Goal: Transaction & Acquisition: Purchase product/service

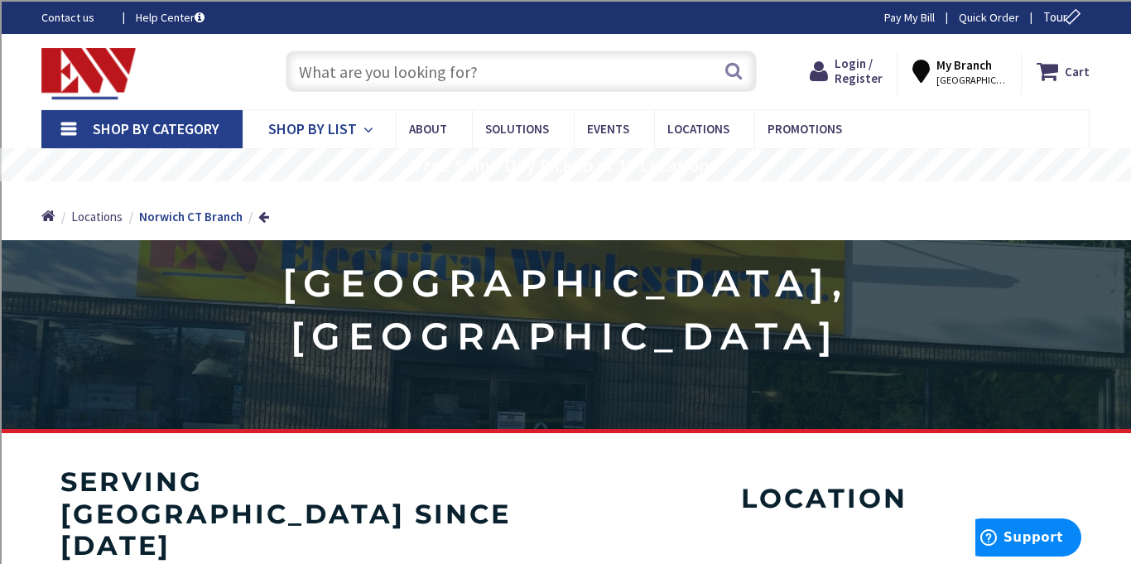
click at [318, 116] on link "Shop By List" at bounding box center [319, 129] width 153 height 38
click at [201, 122] on span "Shop By Category" at bounding box center [156, 128] width 127 height 19
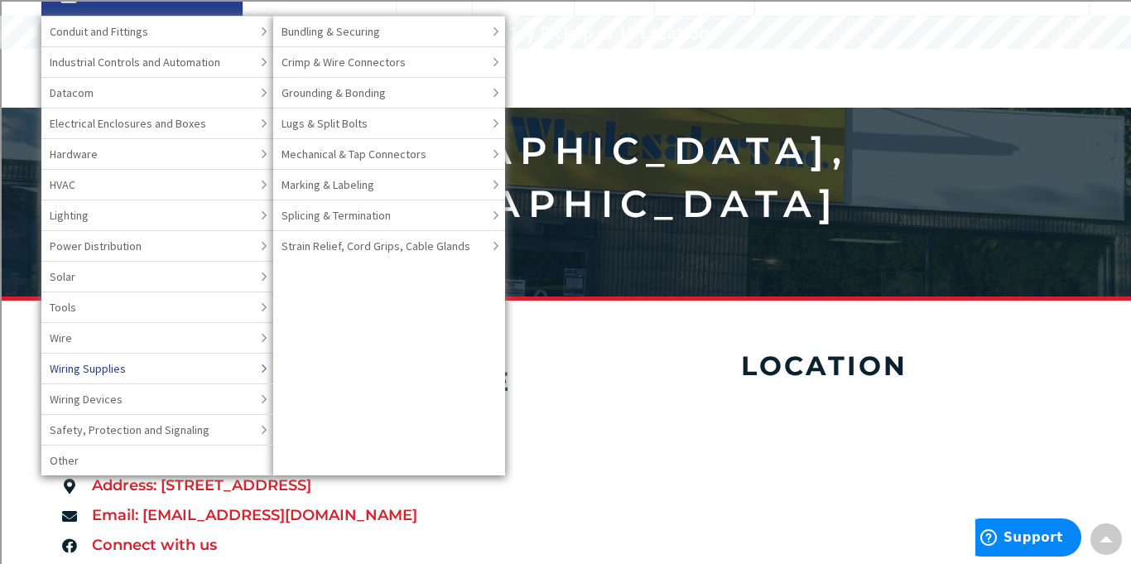
scroll to position [139, 0]
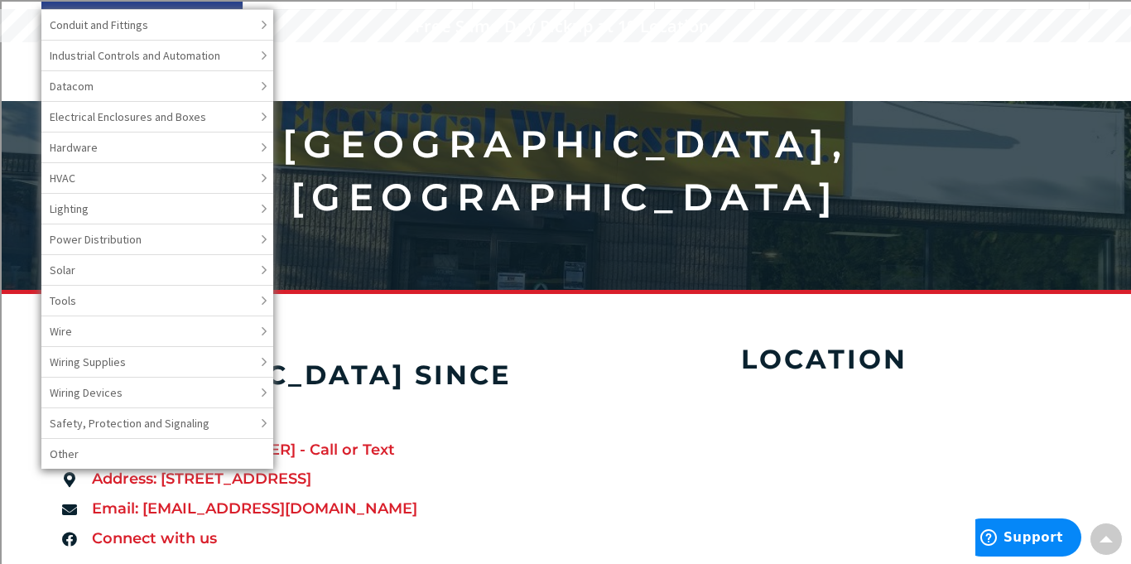
click at [615, 229] on div "[GEOGRAPHIC_DATA], [GEOGRAPHIC_DATA]" at bounding box center [565, 196] width 1131 height 190
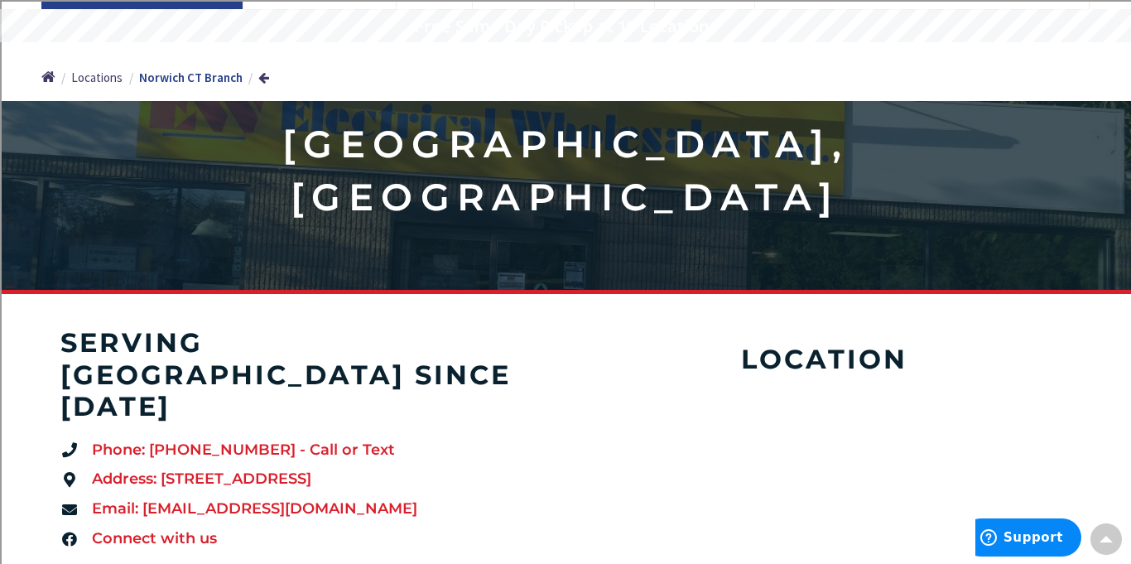
scroll to position [0, 0]
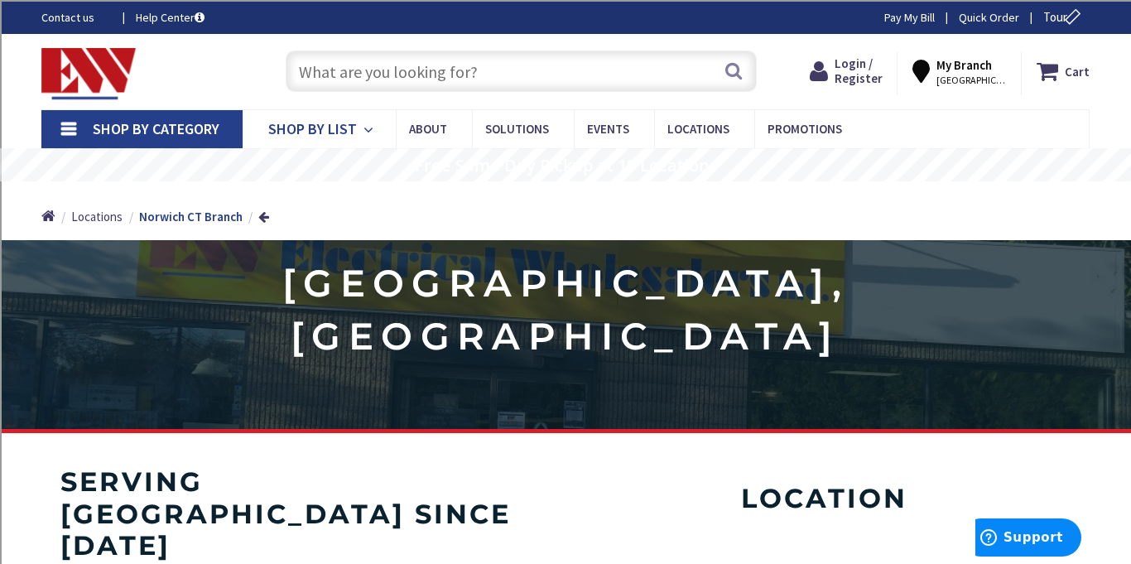
click at [336, 144] on link "Shop By List" at bounding box center [319, 129] width 153 height 38
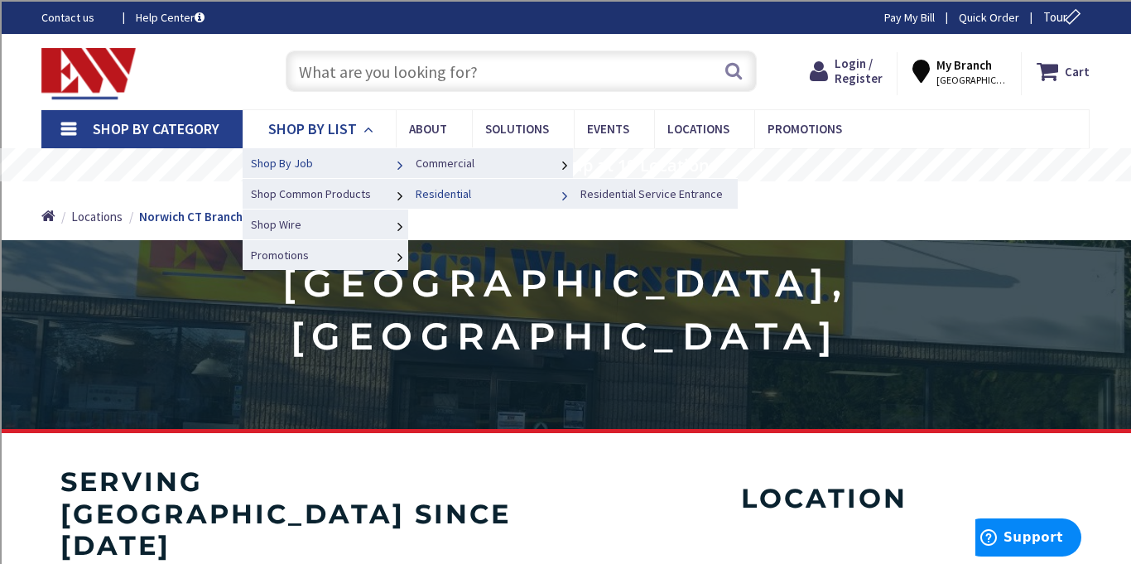
click at [446, 191] on span "Residential" at bounding box center [443, 193] width 55 height 15
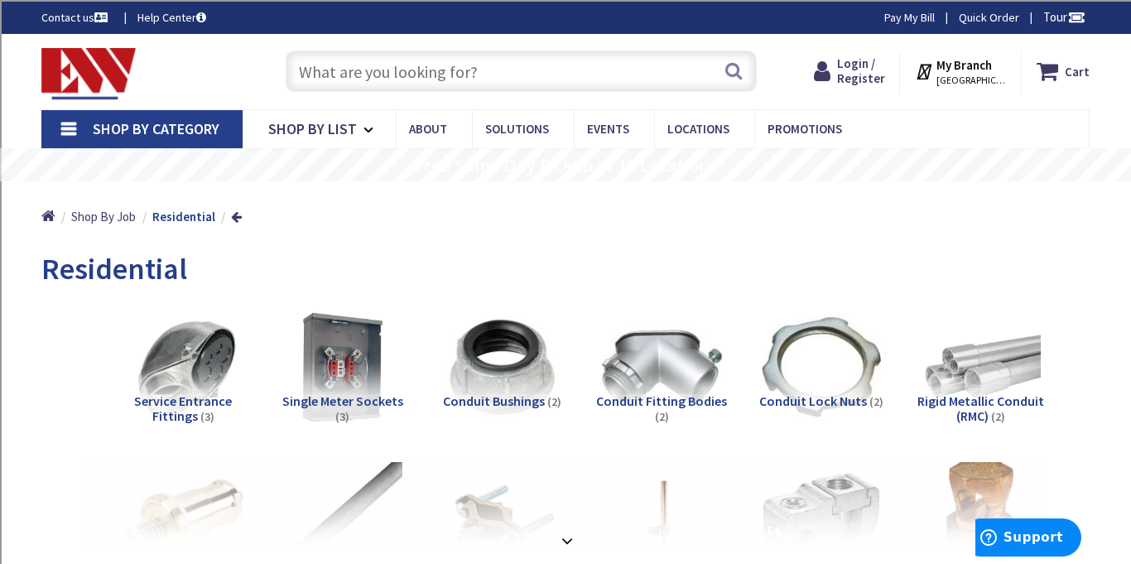
click at [343, 80] on input "text" at bounding box center [521, 71] width 471 height 41
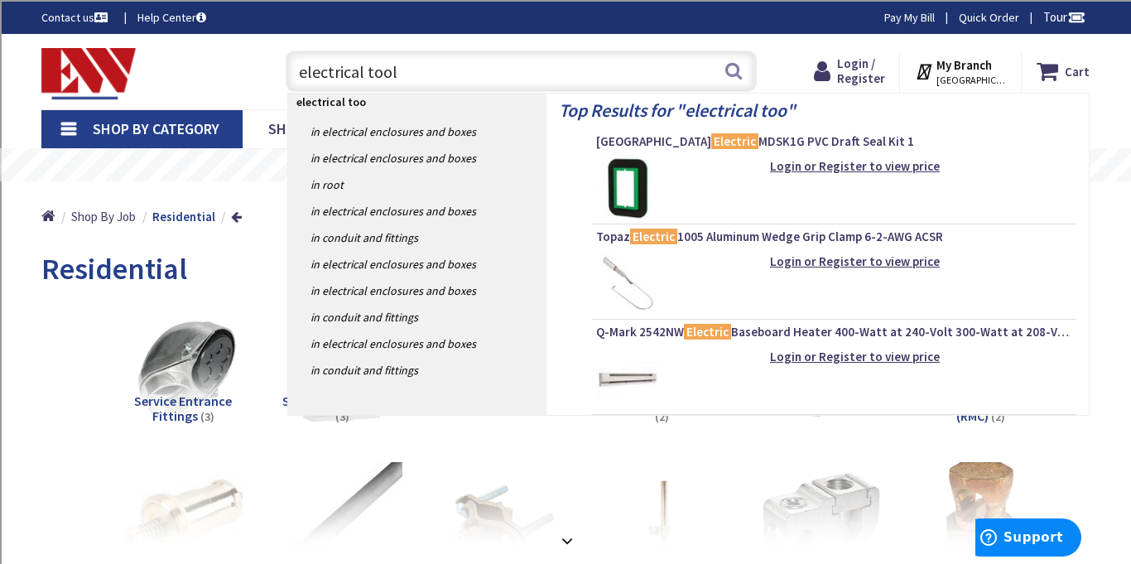
type input "electrical tools"
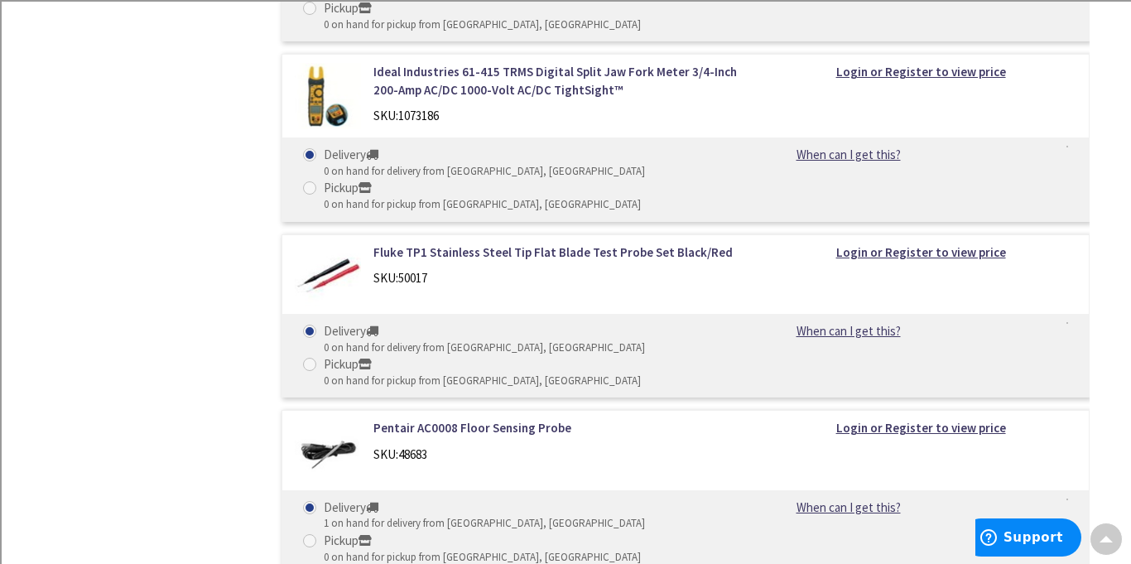
scroll to position [7043, 0]
